Goal: Task Accomplishment & Management: Use online tool/utility

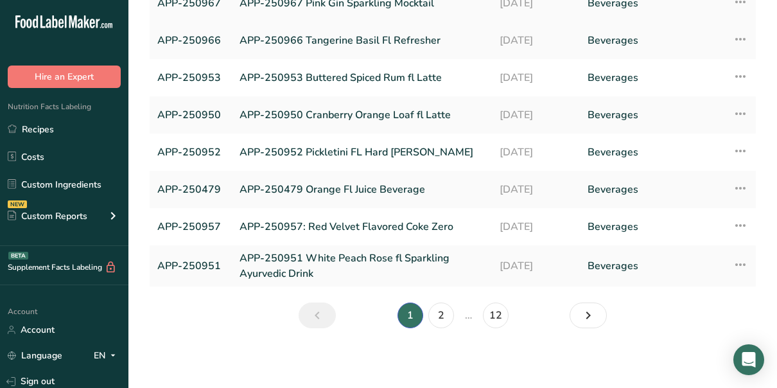
scroll to position [208, 0]
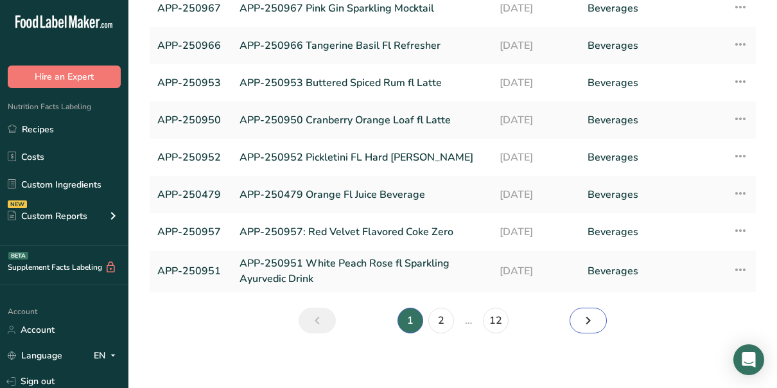
click at [587, 330] on icon "Next page" at bounding box center [587, 320] width 15 height 23
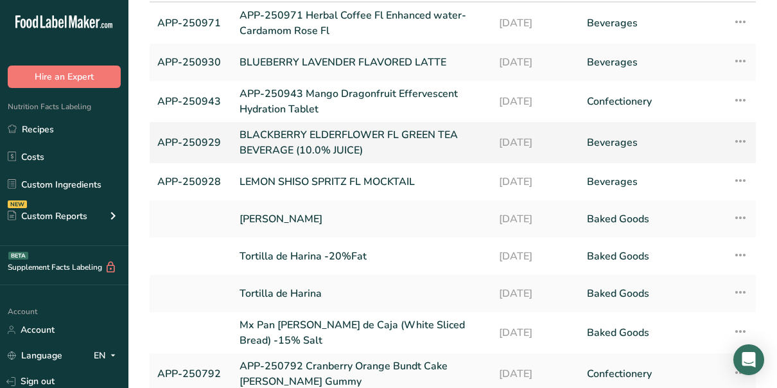
scroll to position [119, 0]
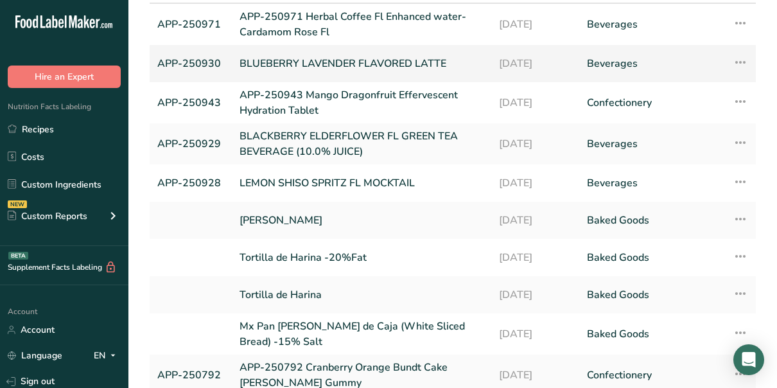
click at [281, 59] on link "BLUEBERRY LAVENDER FLAVORED LATTE" at bounding box center [361, 63] width 244 height 27
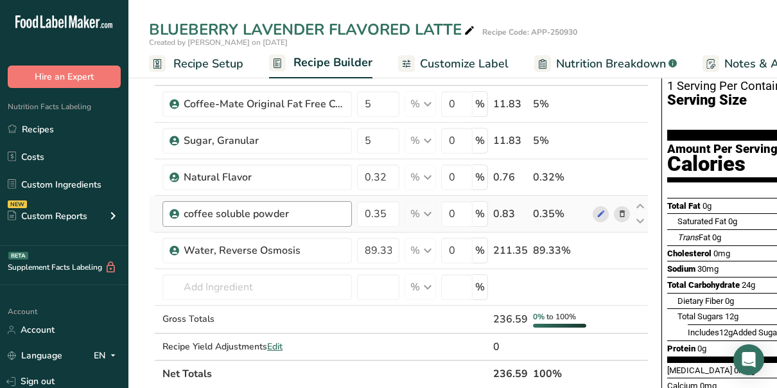
scroll to position [80, 0]
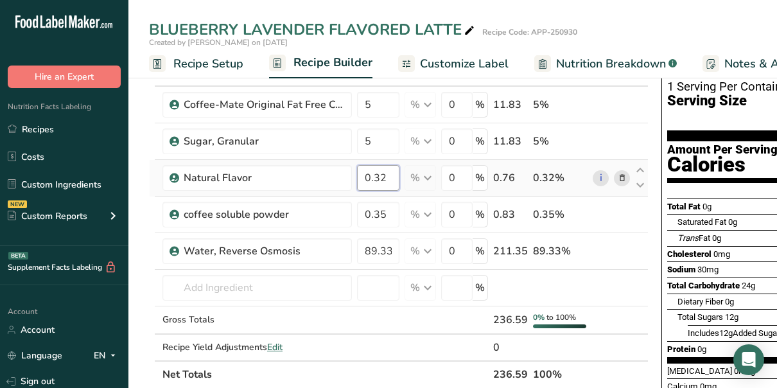
click at [386, 172] on input "0.32" at bounding box center [378, 178] width 42 height 26
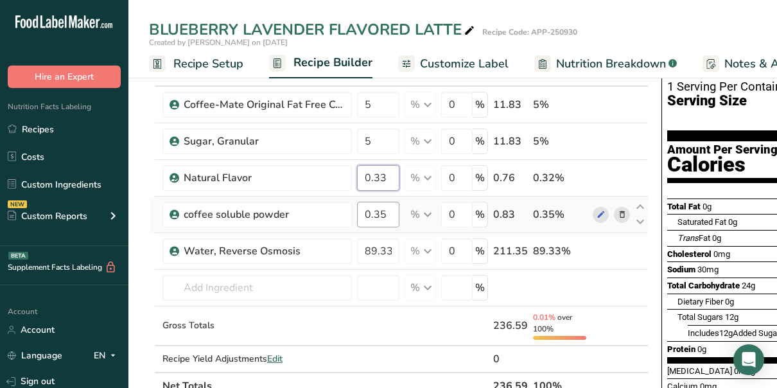
type input "0.33"
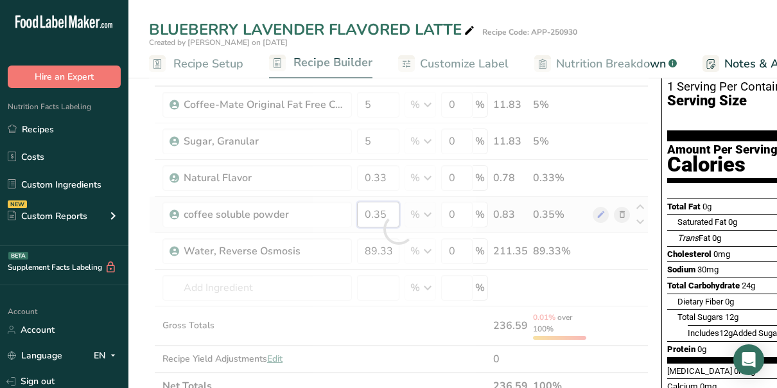
click at [385, 213] on div "Ingredient * Amount * Unit * Waste * .a-a{fill:#347362;}.b-a{fill:#fff;} Grams …" at bounding box center [398, 229] width 499 height 340
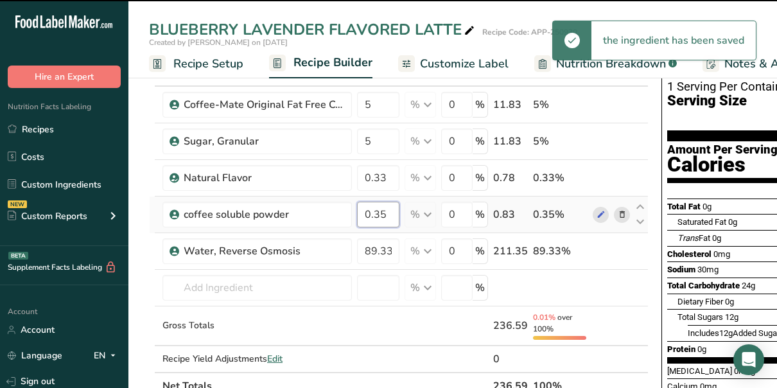
click at [385, 213] on input "0.35" at bounding box center [378, 215] width 42 height 26
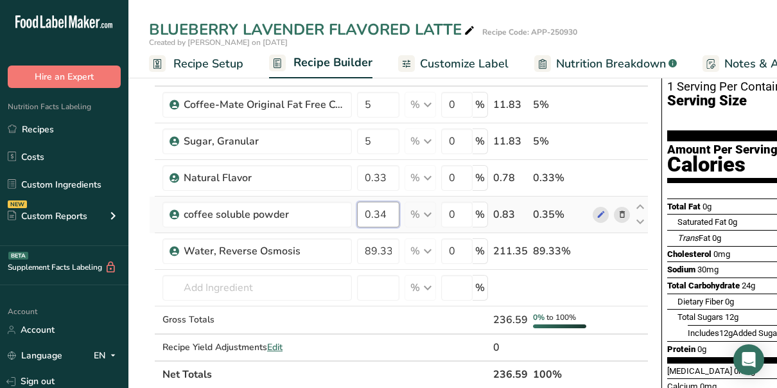
type input "0.34"
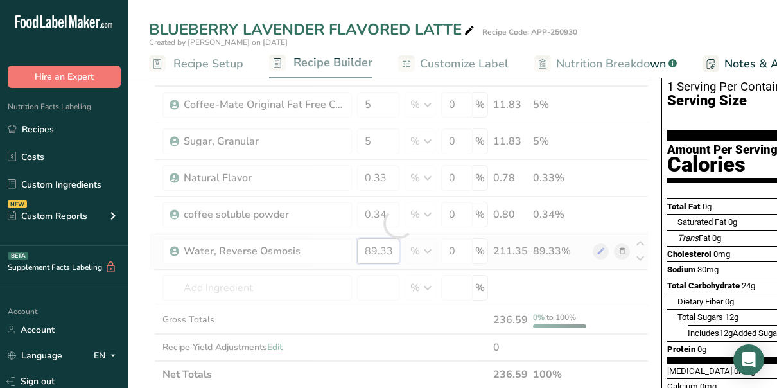
click at [379, 248] on div "Ingredient * Amount * Unit * Waste * .a-a{fill:#347362;}.b-a{fill:#fff;} Grams …" at bounding box center [398, 223] width 499 height 329
click at [373, 104] on div "Ingredient * Amount * Unit * Waste * .a-a{fill:#347362;}.b-a{fill:#fff;} Grams …" at bounding box center [398, 223] width 499 height 329
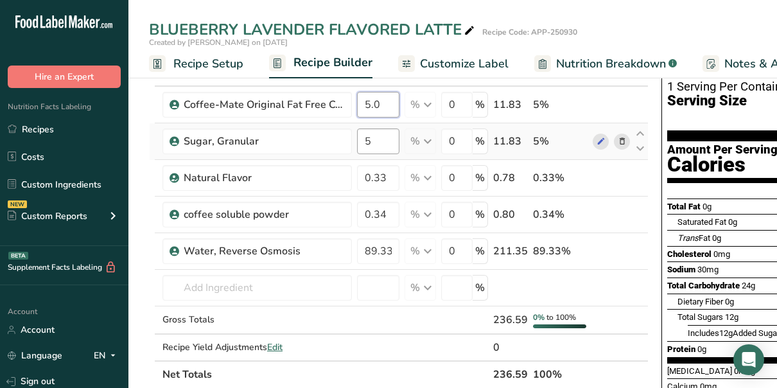
type input "5.0"
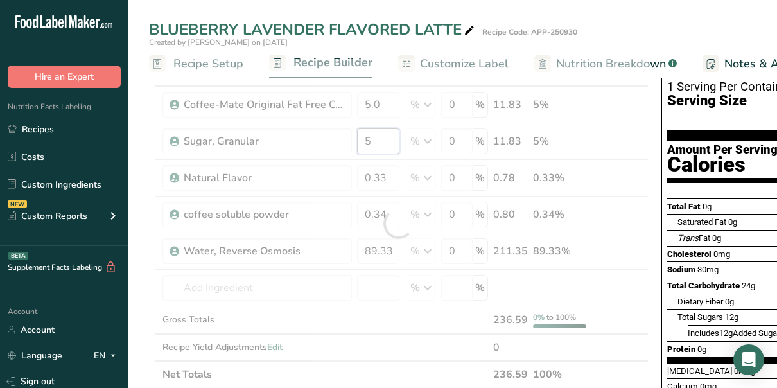
click at [372, 137] on div "Ingredient * Amount * Unit * Waste * .a-a{fill:#347362;}.b-a{fill:#fff;} Grams …" at bounding box center [398, 223] width 499 height 329
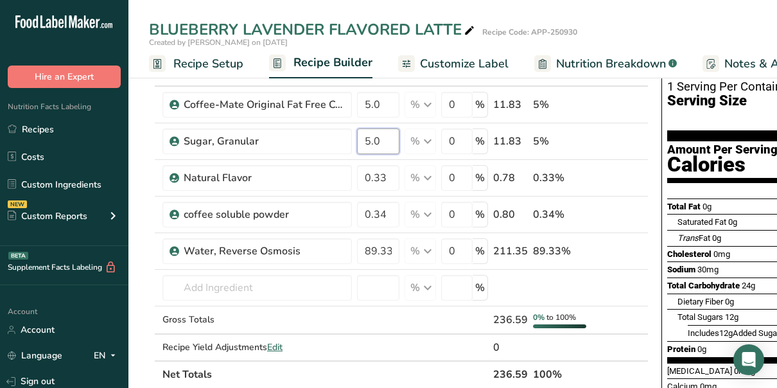
type input "5.0"
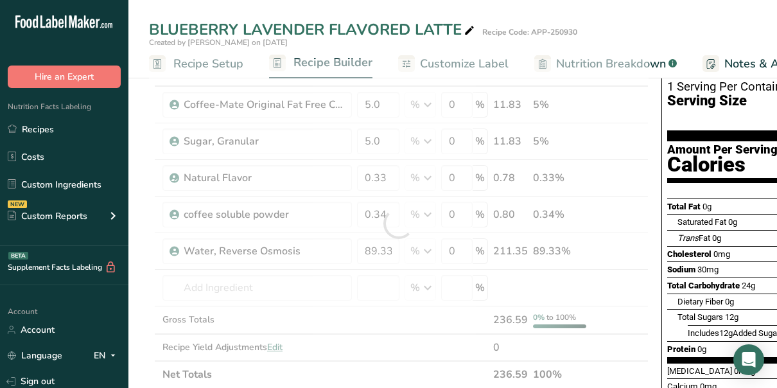
click at [453, 63] on div at bounding box center [398, 223] width 499 height 329
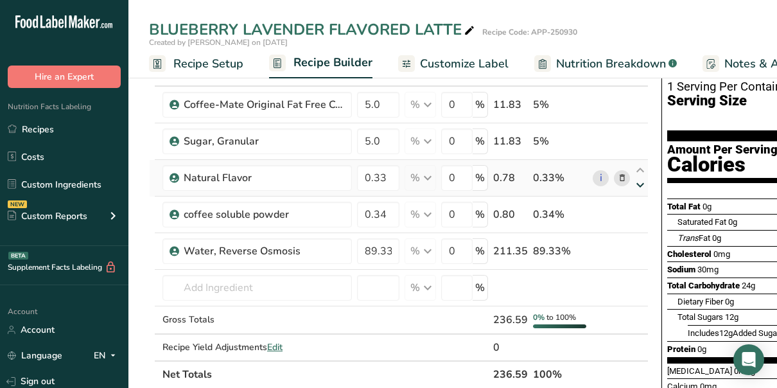
click at [637, 186] on icon at bounding box center [639, 185] width 15 height 10
type input "0.34"
type input "0.33"
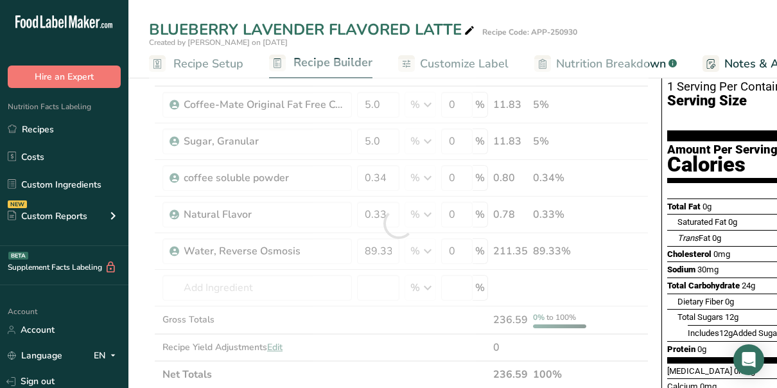
click at [463, 62] on div at bounding box center [398, 223] width 499 height 329
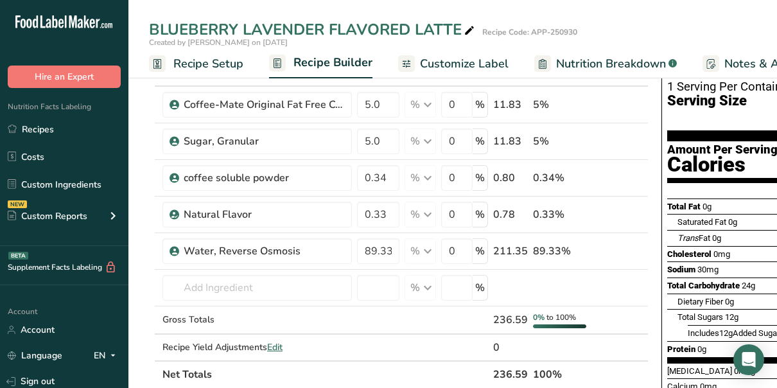
click at [578, 60] on span "Nutrition Breakdown" at bounding box center [611, 63] width 110 height 17
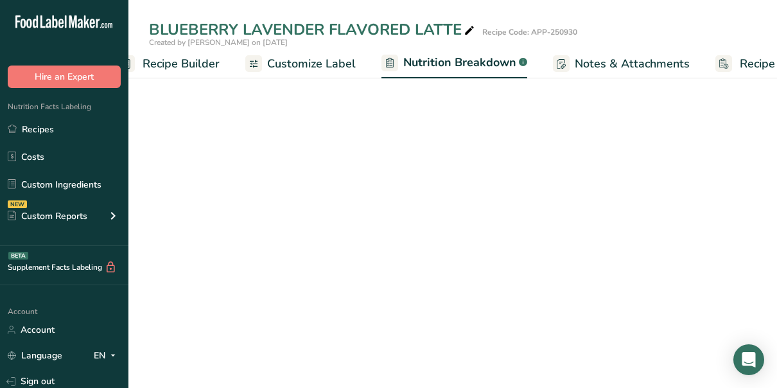
select select "Calories"
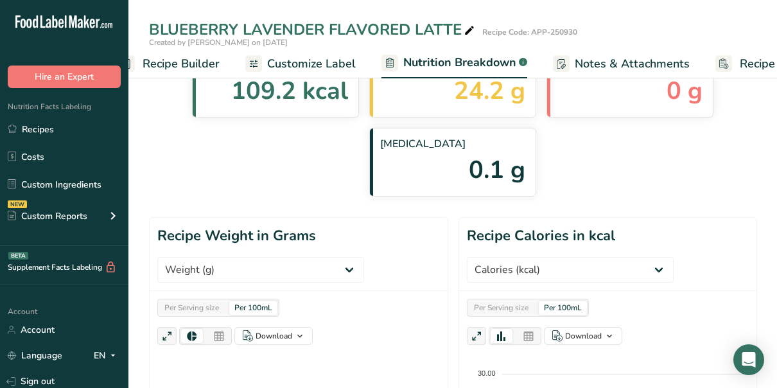
scroll to position [0, 212]
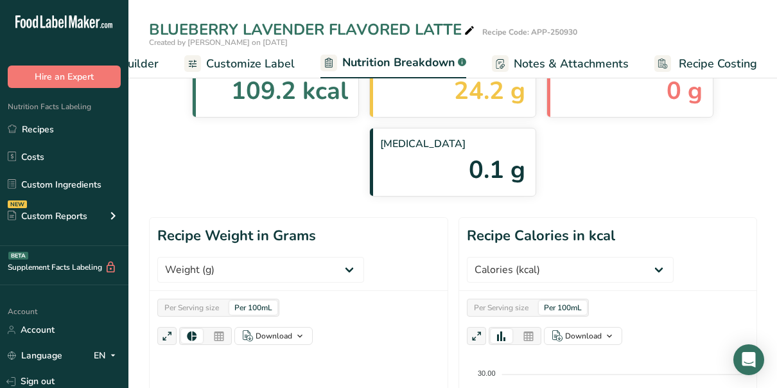
click at [236, 62] on span "Customize Label" at bounding box center [250, 63] width 89 height 17
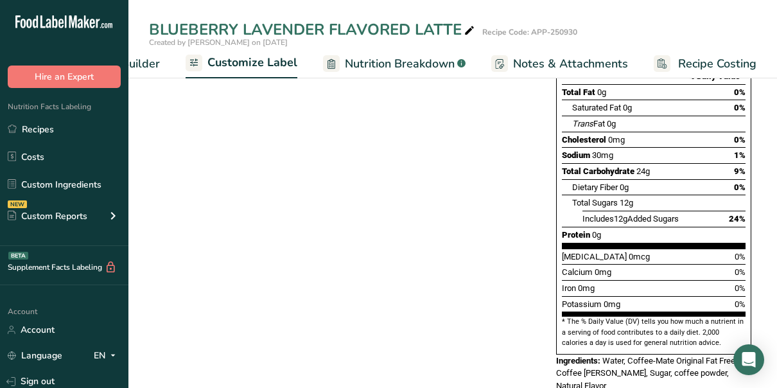
scroll to position [286, 0]
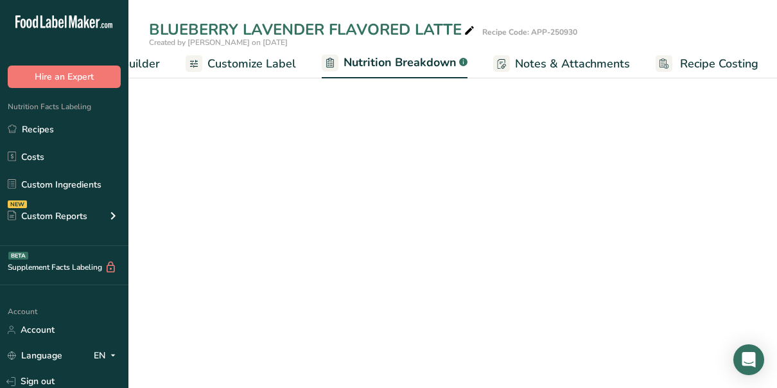
select select "Calories"
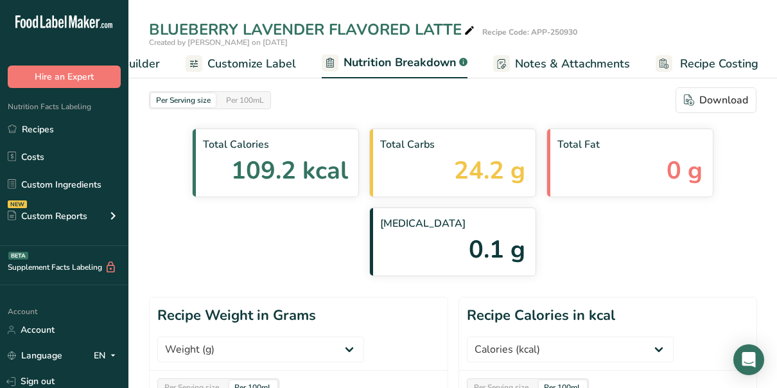
click at [255, 64] on span "Customize Label" at bounding box center [251, 63] width 89 height 17
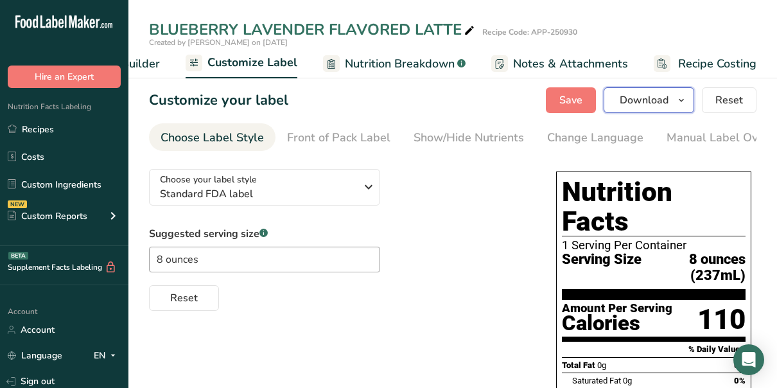
click at [686, 99] on icon "button" at bounding box center [681, 100] width 10 height 16
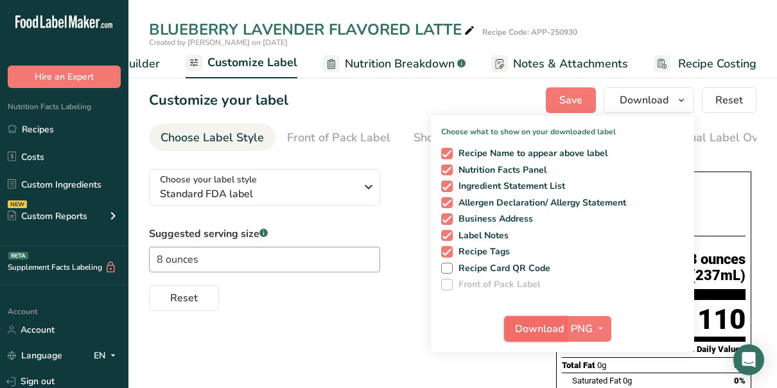
click at [544, 327] on span "Download" at bounding box center [539, 328] width 49 height 15
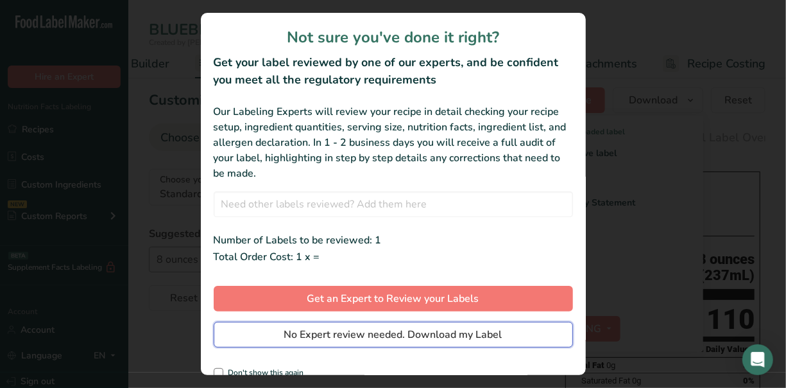
click at [343, 331] on span "No Expert review needed. Download my Label" at bounding box center [393, 334] width 218 height 15
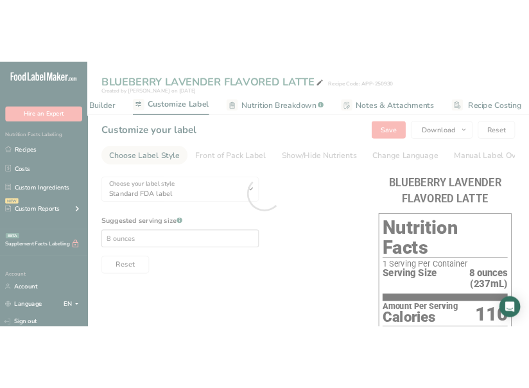
scroll to position [0, 0]
